Goal: Check status

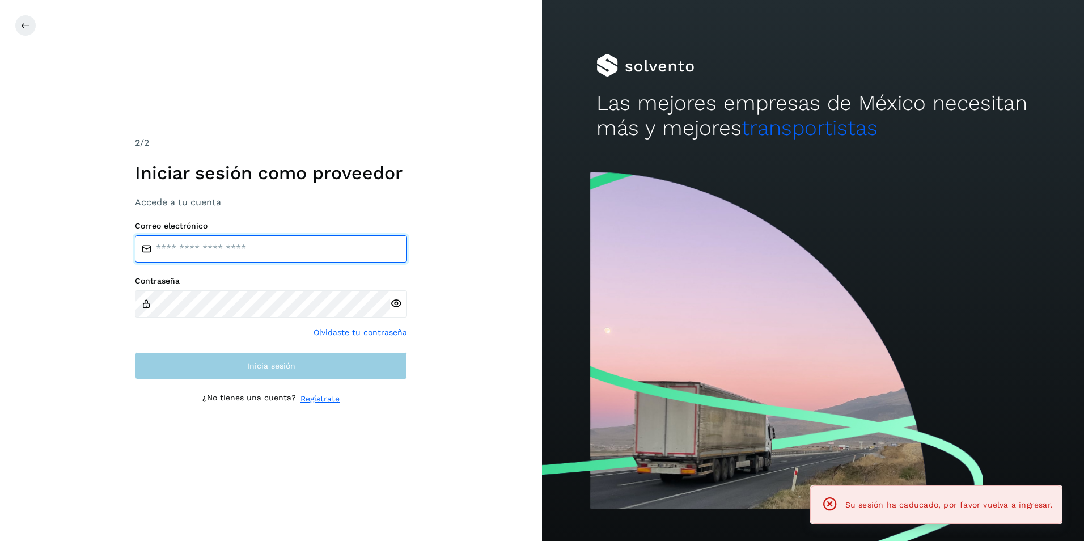
type input "**********"
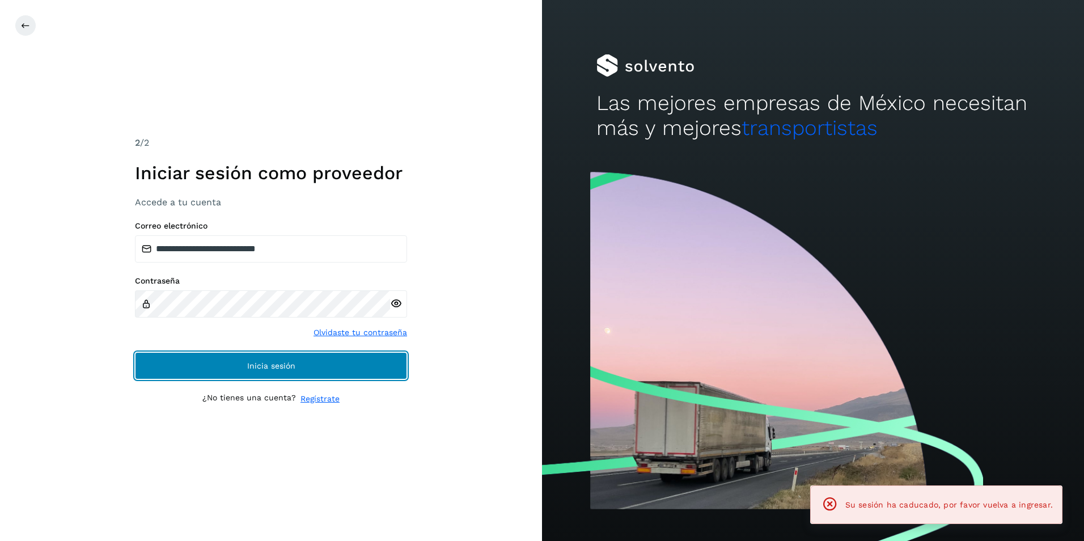
click at [249, 370] on button "Inicia sesión" at bounding box center [271, 365] width 272 height 27
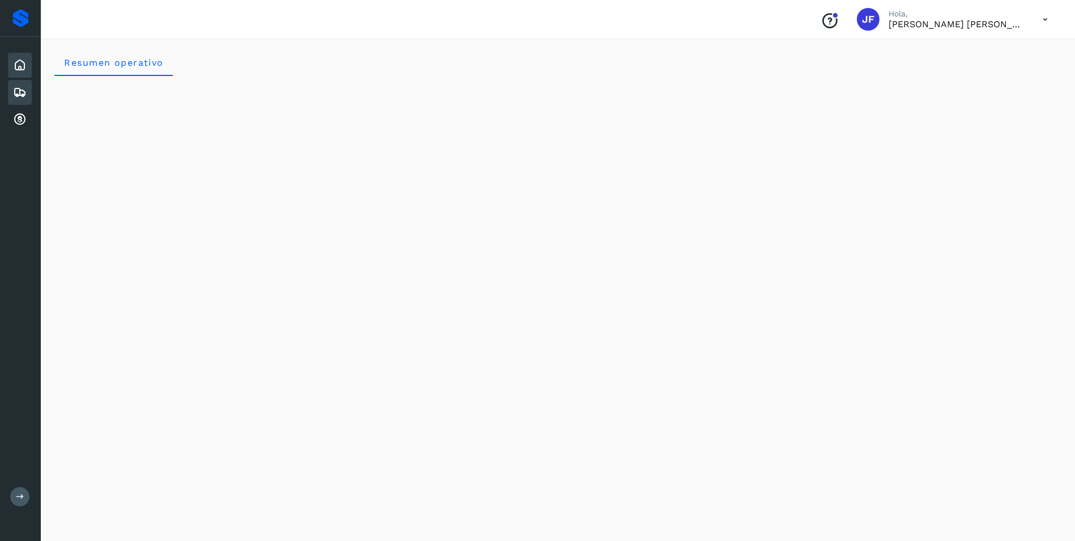
click at [23, 99] on icon at bounding box center [20, 93] width 14 height 14
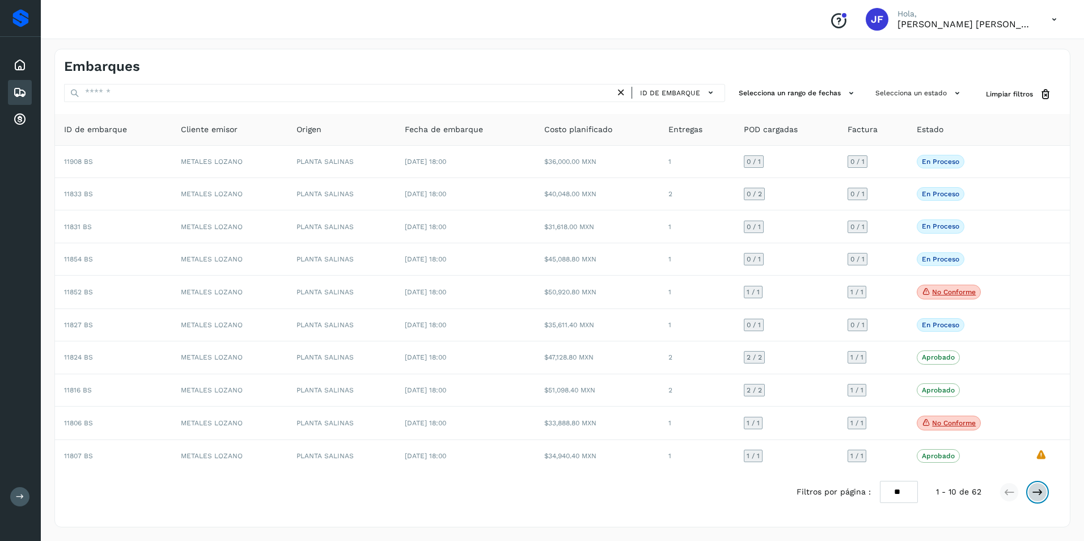
click at [1034, 492] on icon at bounding box center [1037, 491] width 11 height 11
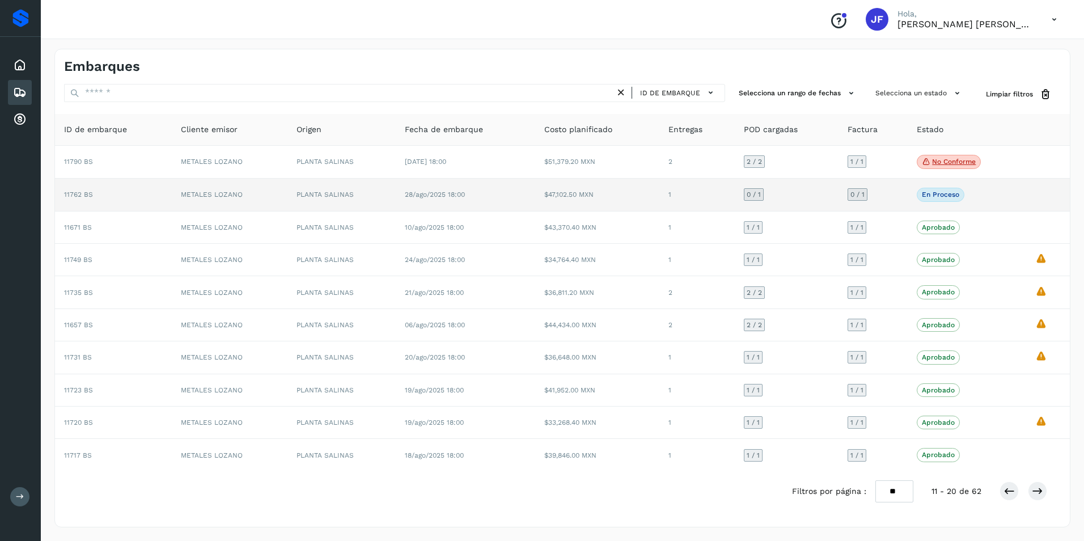
click at [1016, 194] on div "En proceso Verifica el estado de la factura o entregas asociadas a este embarque" at bounding box center [966, 195] width 100 height 14
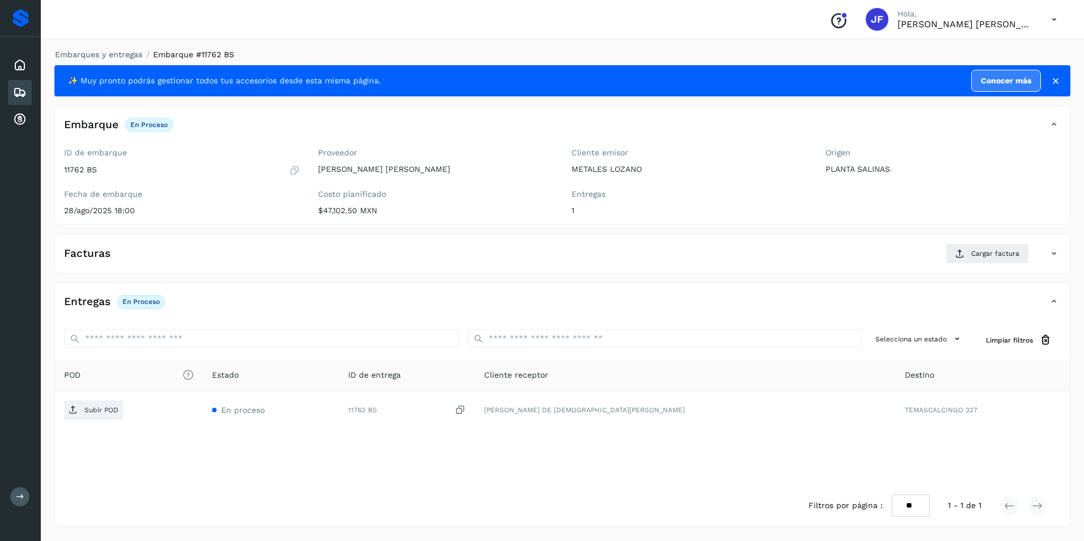
drag, startPoint x: 355, startPoint y: 213, endPoint x: 406, endPoint y: 218, distance: 51.8
click at [356, 212] on p "$47,102.50 MXN" at bounding box center [436, 211] width 236 height 10
drag, startPoint x: 402, startPoint y: 213, endPoint x: 271, endPoint y: 206, distance: 130.5
click at [271, 206] on div "ID de embarque 11762 BS Fecha de embarque 28/ago/2025 18:00 Proveedor [PERSON_N…" at bounding box center [562, 183] width 1015 height 80
drag, startPoint x: 271, startPoint y: 206, endPoint x: 425, endPoint y: 244, distance: 157.5
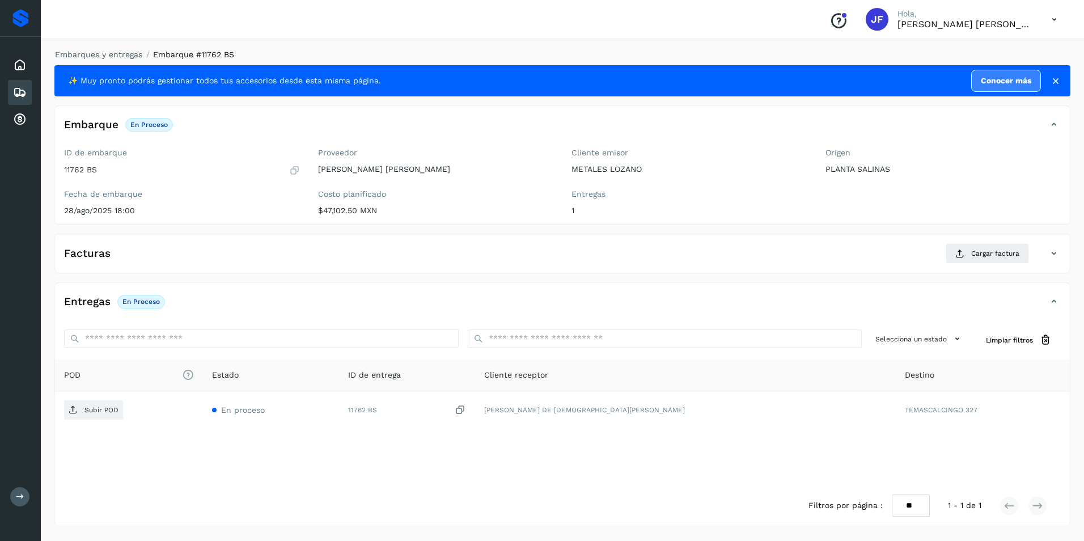
click at [425, 244] on div "Facturas Cargar factura Aún no has subido ninguna factura" at bounding box center [562, 254] width 1016 height 40
